Goal: Transaction & Acquisition: Purchase product/service

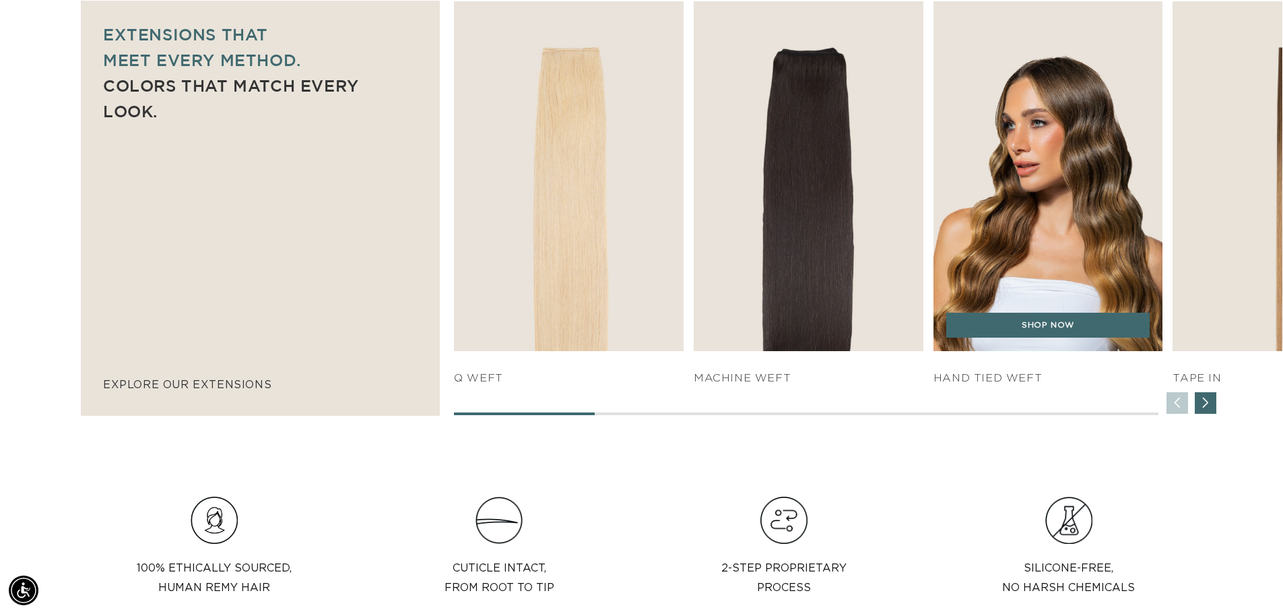
scroll to position [0, 1188]
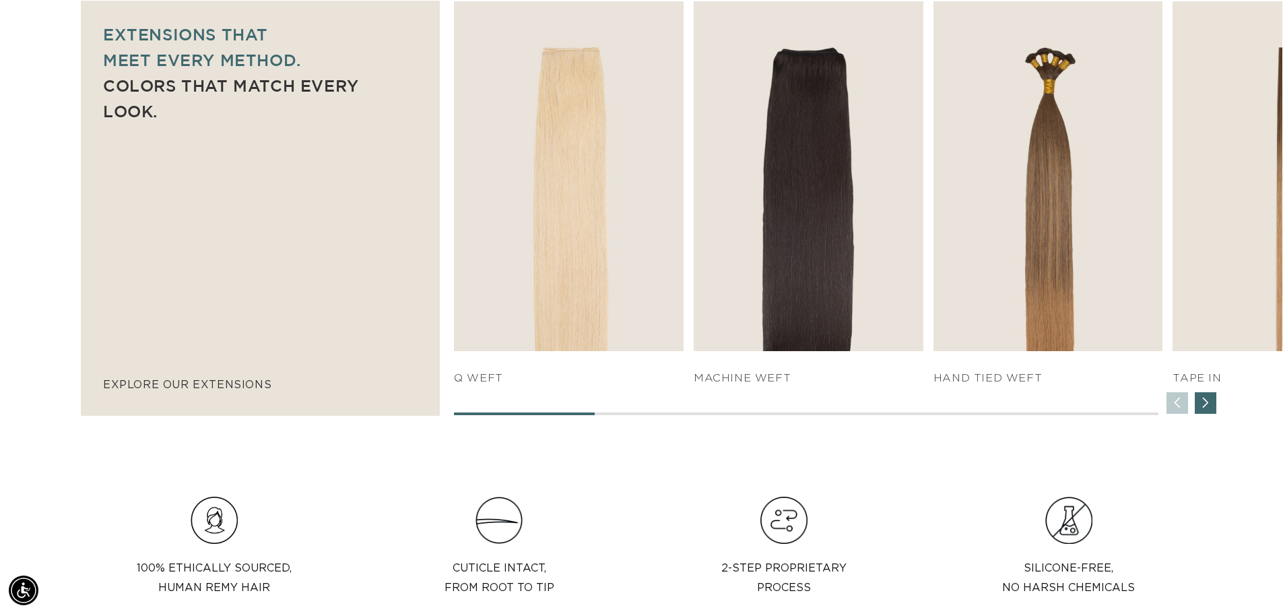
click at [1205, 406] on div "Next slide" at bounding box center [1206, 403] width 22 height 22
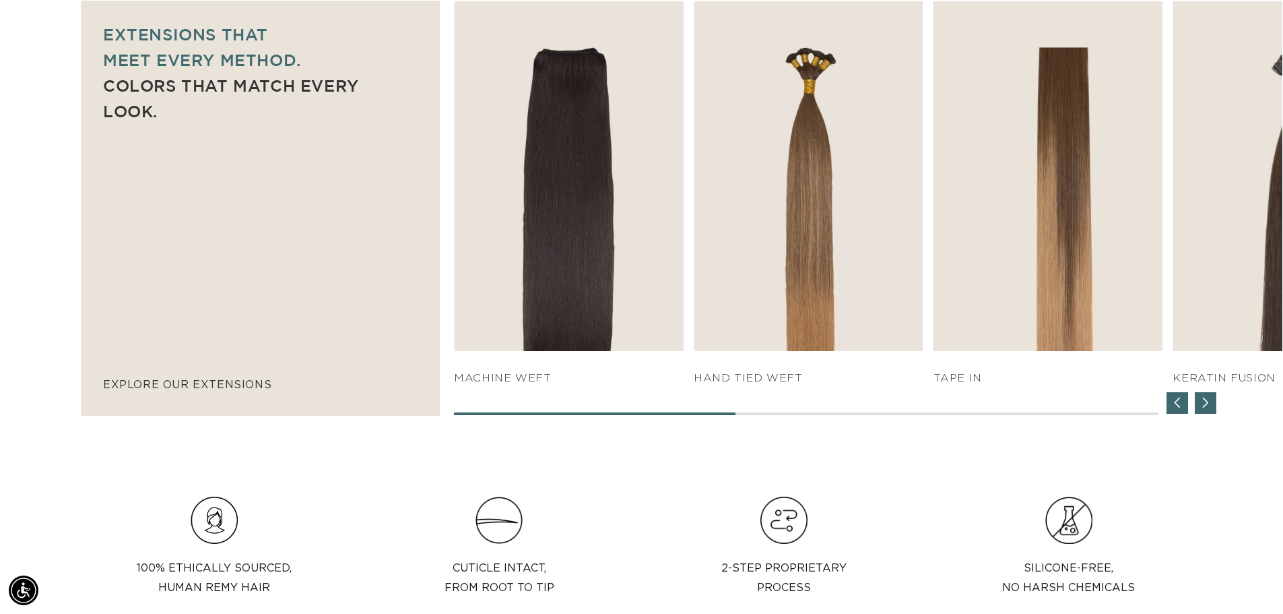
click at [1205, 406] on div "Next slide" at bounding box center [1206, 403] width 22 height 22
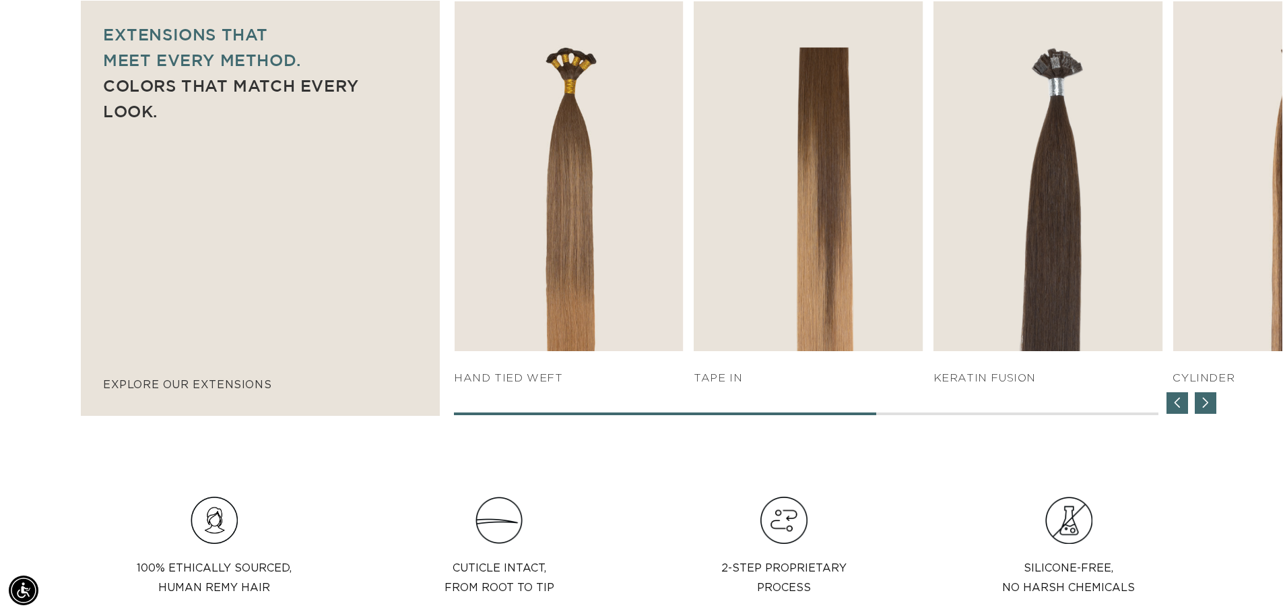
click at [1205, 406] on div "Next slide" at bounding box center [1206, 403] width 22 height 22
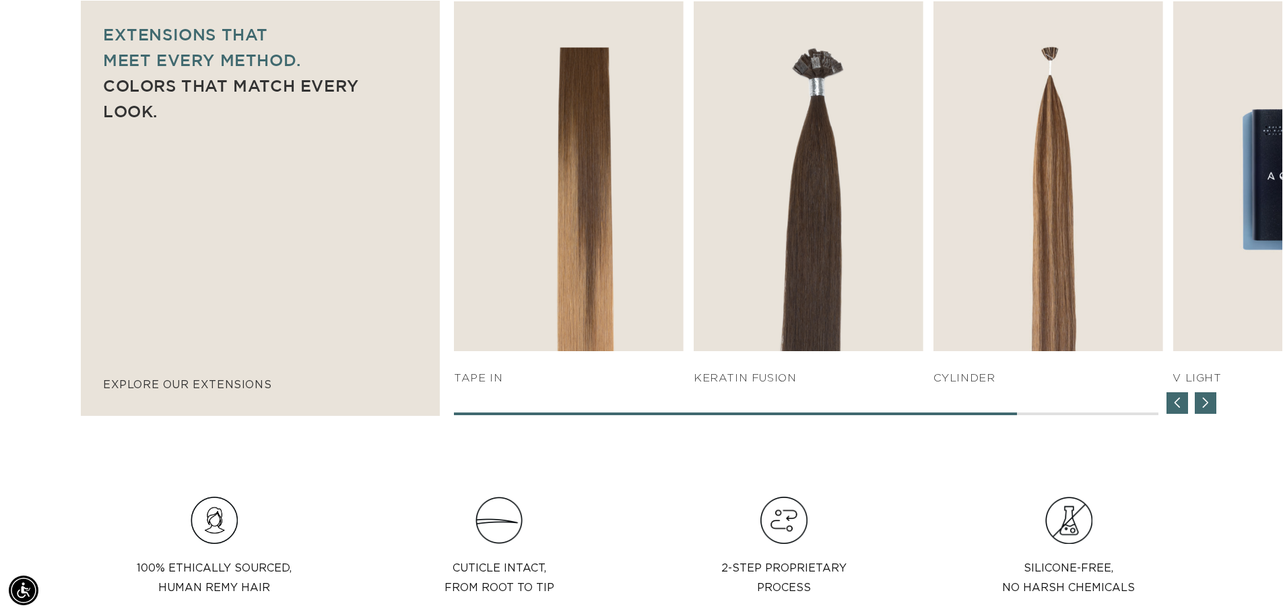
click at [1205, 406] on div "Next slide" at bounding box center [1206, 403] width 22 height 22
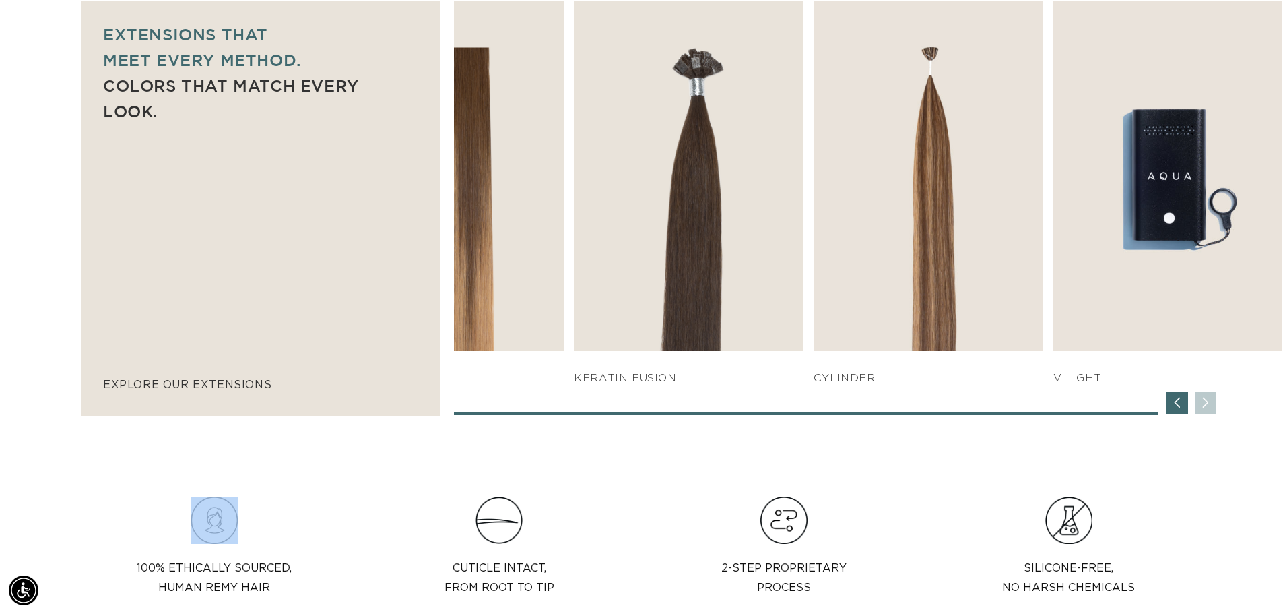
click at [1205, 406] on div "SHOP NOW q weft SHOP NOW Machine Weft SHOP NOW" at bounding box center [868, 208] width 829 height 414
click at [1182, 408] on div "Previous slide" at bounding box center [1178, 403] width 22 height 22
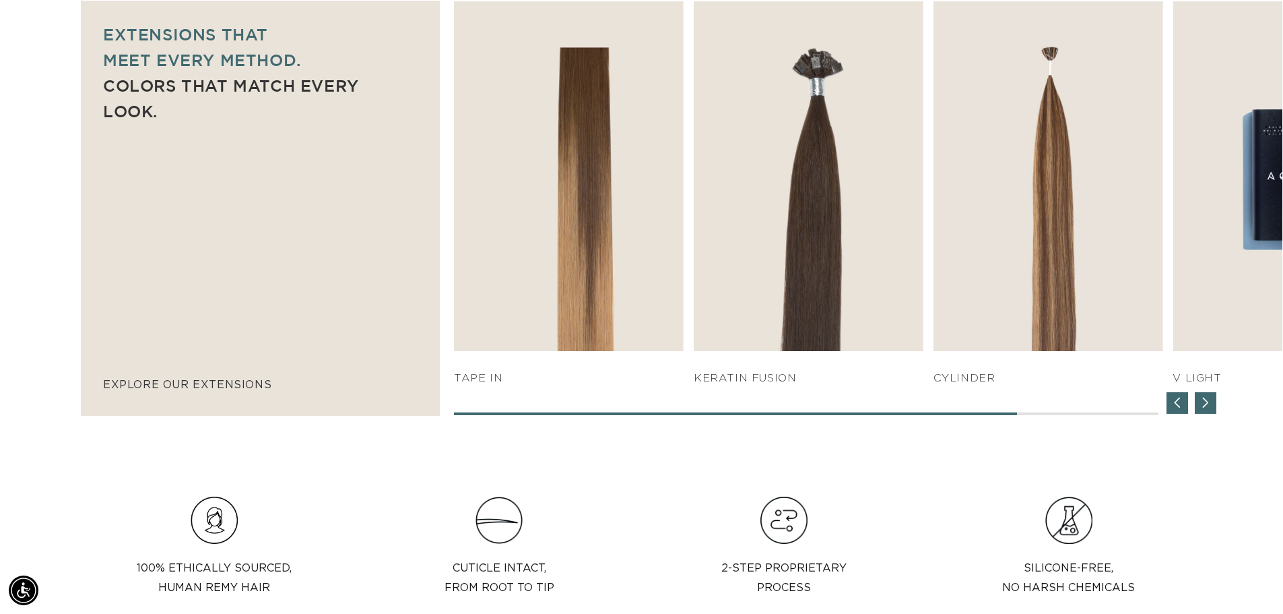
click at [1181, 408] on div "Previous slide" at bounding box center [1178, 403] width 22 height 22
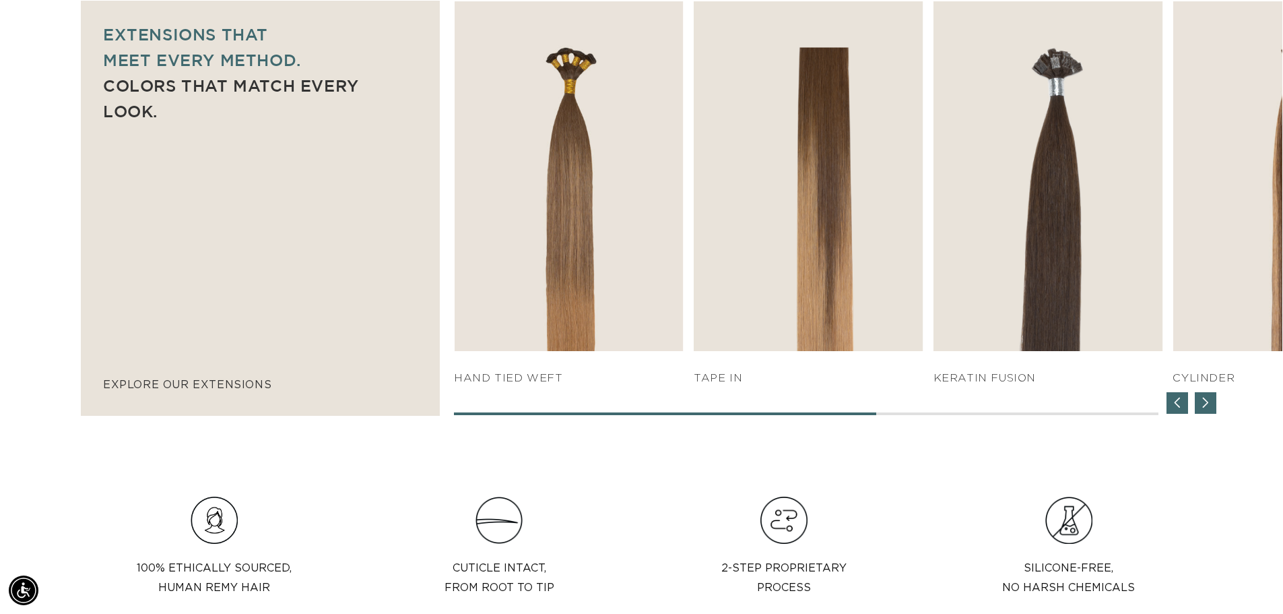
click at [1181, 408] on div "Previous slide" at bounding box center [1178, 403] width 22 height 22
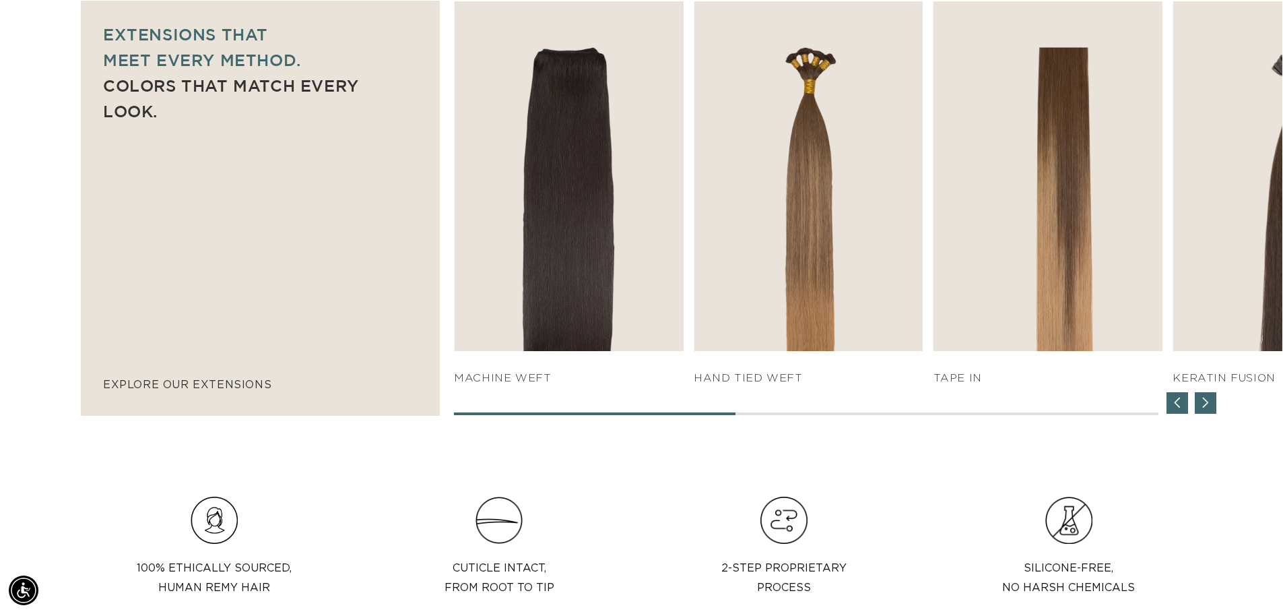
click at [1181, 408] on div "Previous slide" at bounding box center [1178, 403] width 22 height 22
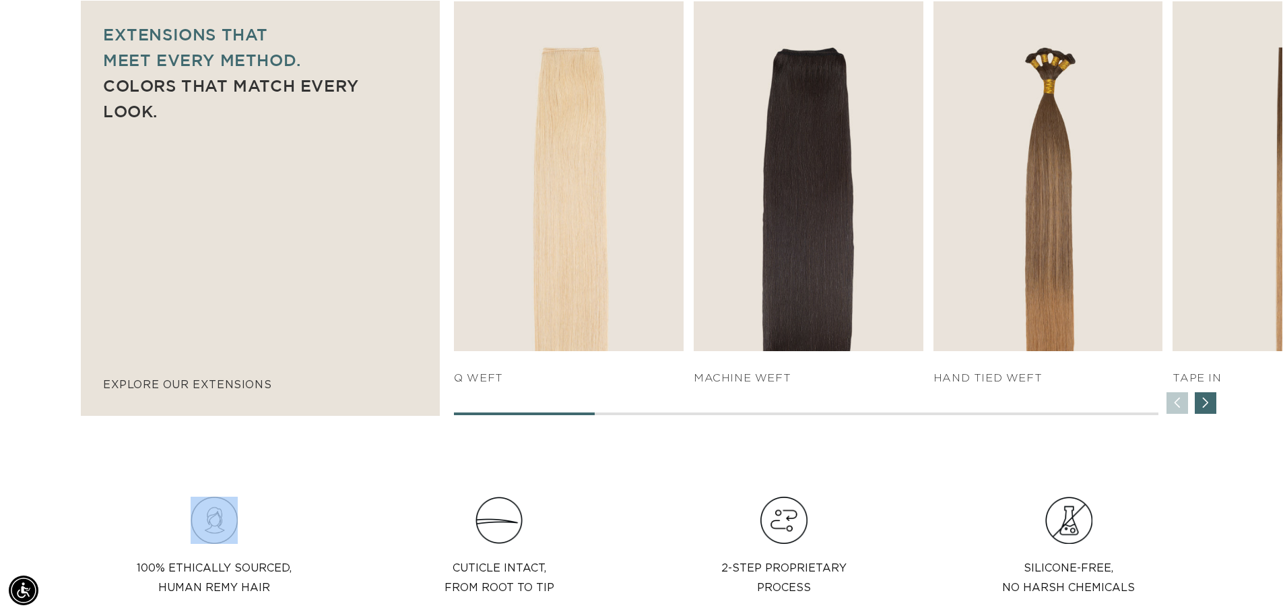
click at [1181, 408] on div "SHOP NOW q weft SHOP NOW Machine Weft SHOP NOW" at bounding box center [868, 208] width 829 height 414
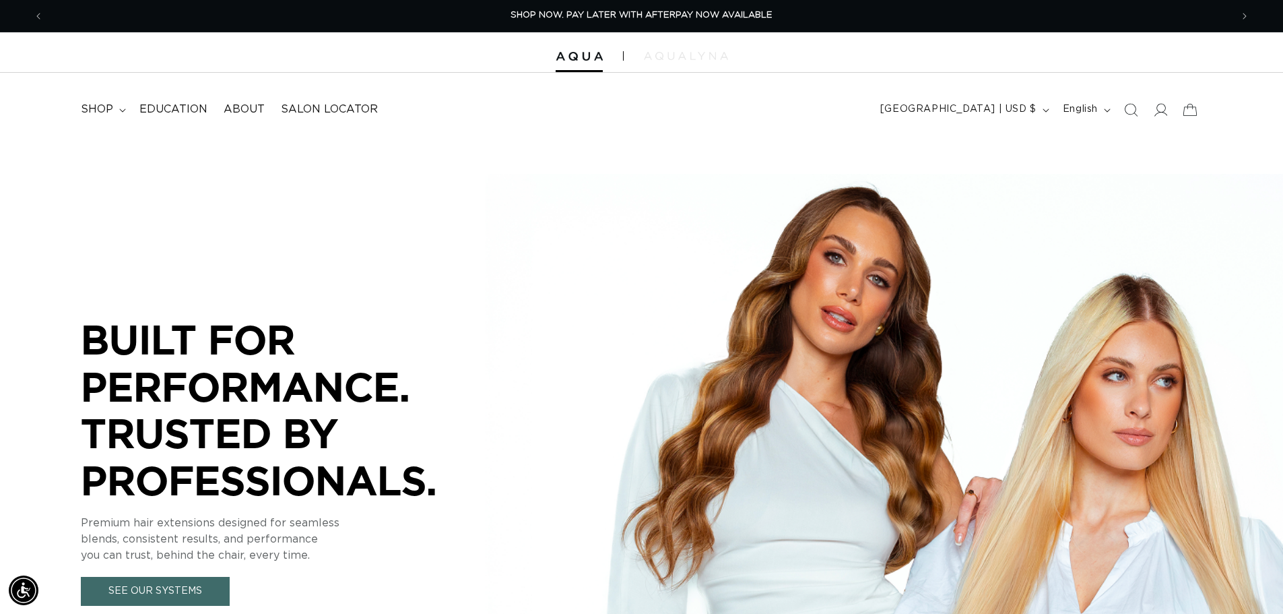
click at [697, 59] on img at bounding box center [686, 56] width 84 height 8
click at [120, 115] on summary "shop" at bounding box center [102, 109] width 59 height 30
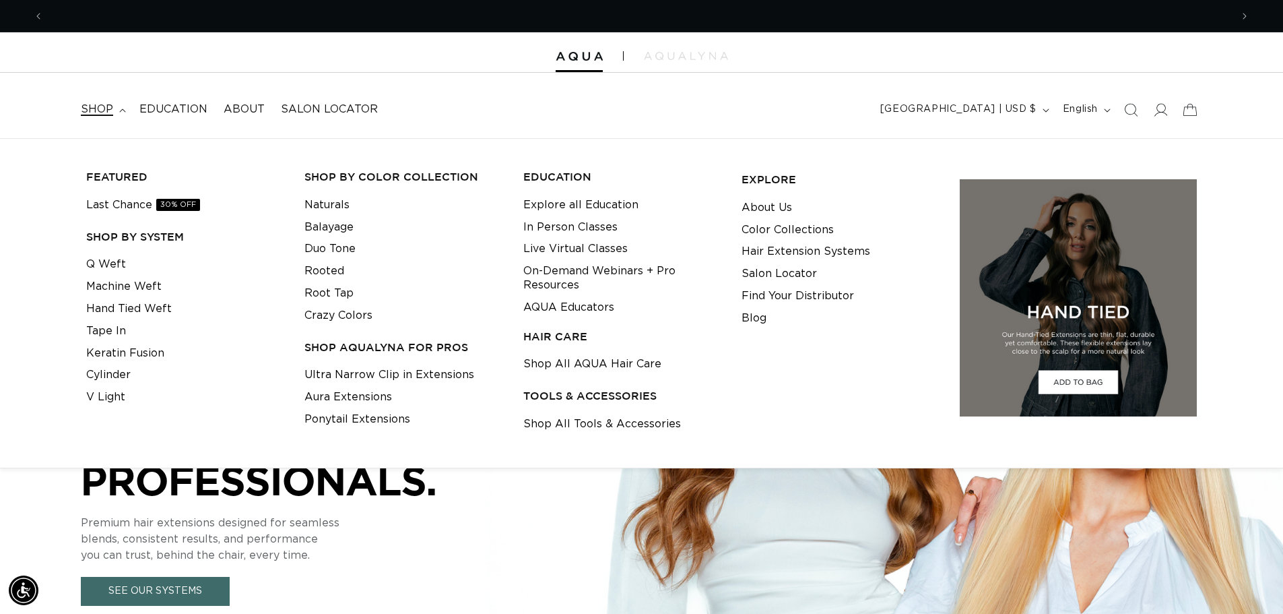
scroll to position [0, 1188]
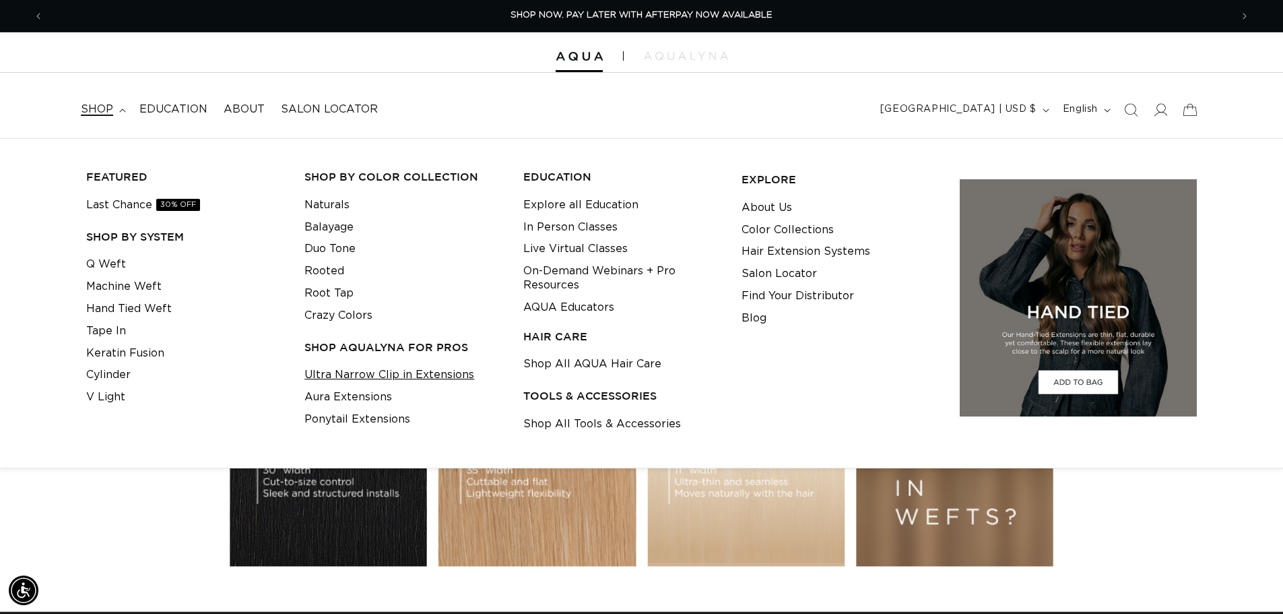
click at [416, 377] on link "Ultra Narrow Clip in Extensions" at bounding box center [389, 375] width 170 height 22
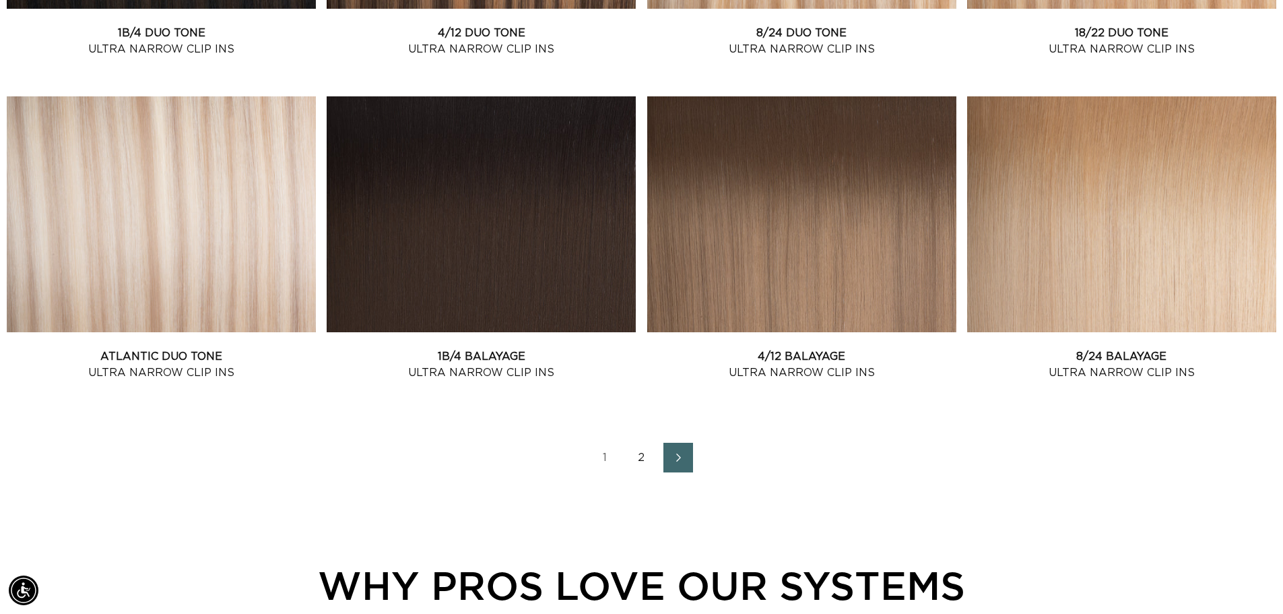
scroll to position [0, 1188]
click at [644, 461] on link "2" at bounding box center [642, 458] width 30 height 30
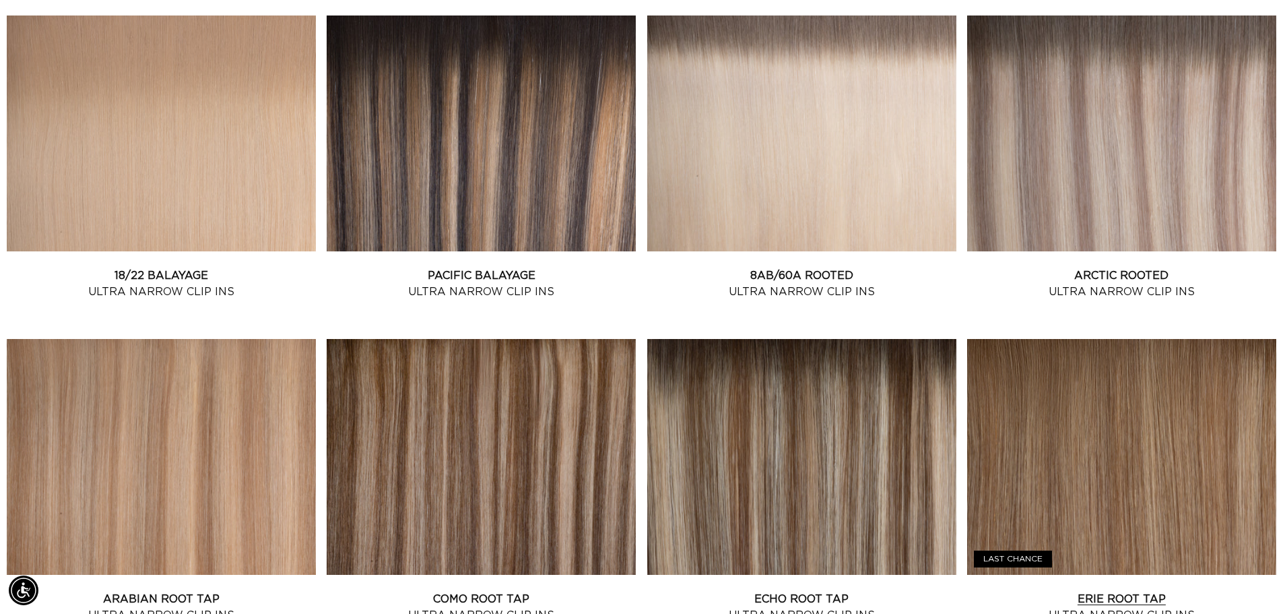
scroll to position [0, 2375]
click at [1130, 270] on link "Arctic Rooted Ultra Narrow Clip Ins" at bounding box center [1121, 283] width 309 height 32
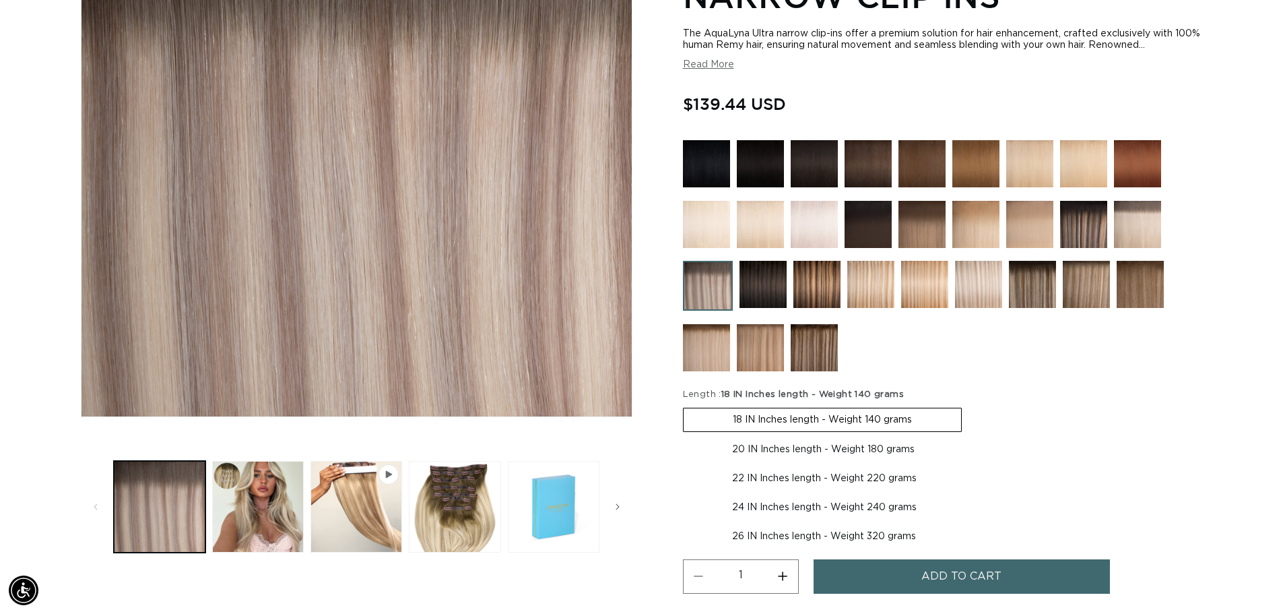
scroll to position [0, 1188]
click at [806, 446] on label "20 IN Inches length - Weight 180 grams Variant sold out or unavailable" at bounding box center [823, 449] width 281 height 23
click at [969, 406] on input "20 IN Inches length - Weight 180 grams Variant sold out or unavailable" at bounding box center [969, 405] width 1 height 1
radio input "true"
click at [983, 578] on span "Add to cart" at bounding box center [962, 576] width 80 height 34
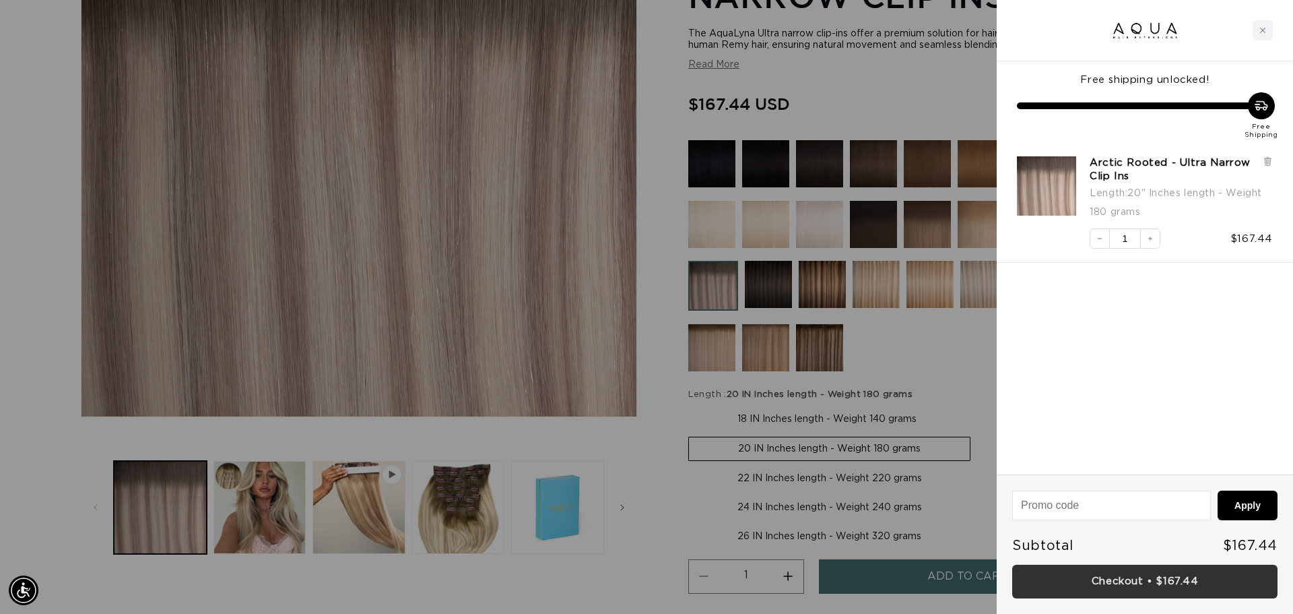
click at [1141, 579] on link "Checkout • $167.44" at bounding box center [1144, 581] width 265 height 34
